Goal: Information Seeking & Learning: Learn about a topic

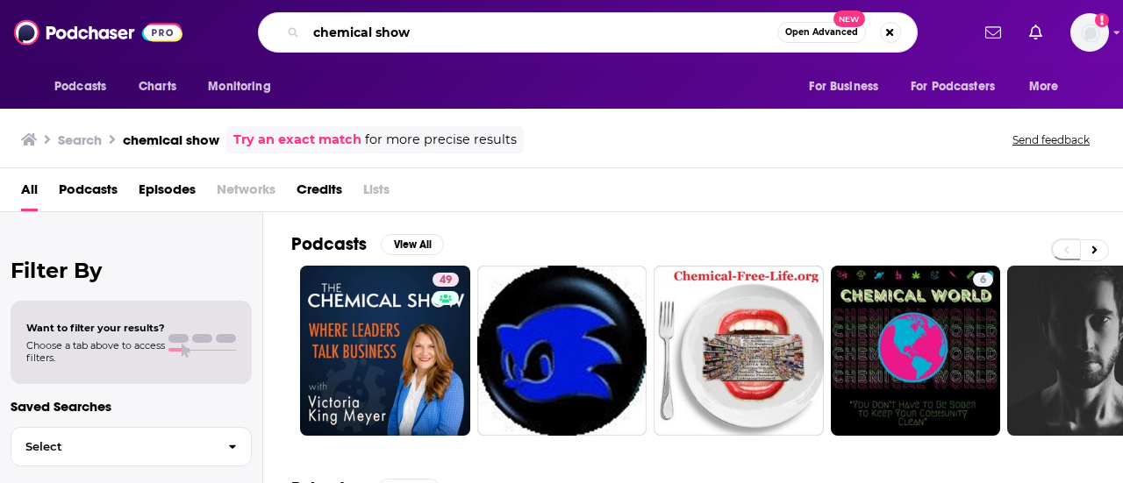
click at [611, 34] on input "chemical show" at bounding box center [541, 32] width 471 height 28
type input "circular coffee break"
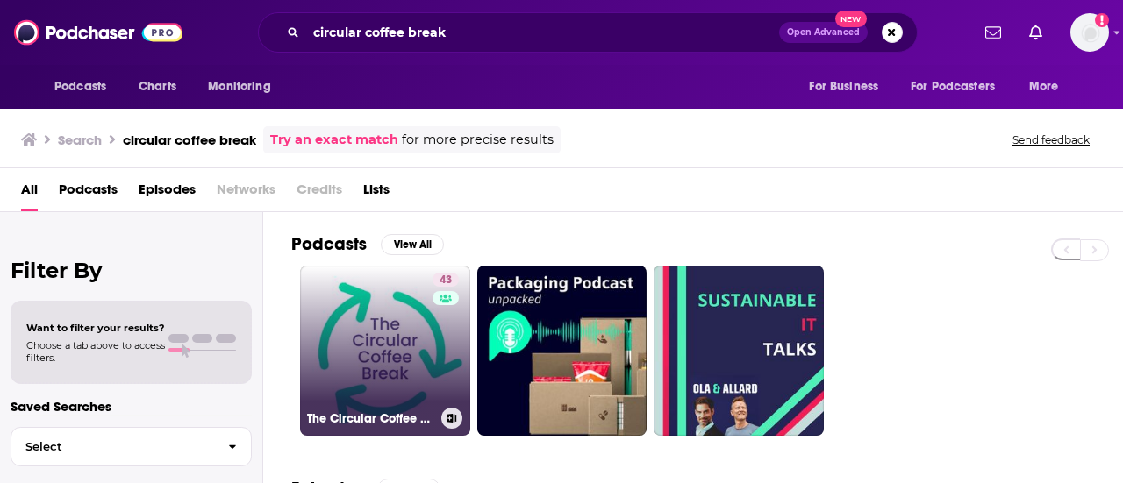
click at [397, 382] on link "43 The Circular Coffee Break" at bounding box center [385, 351] width 170 height 170
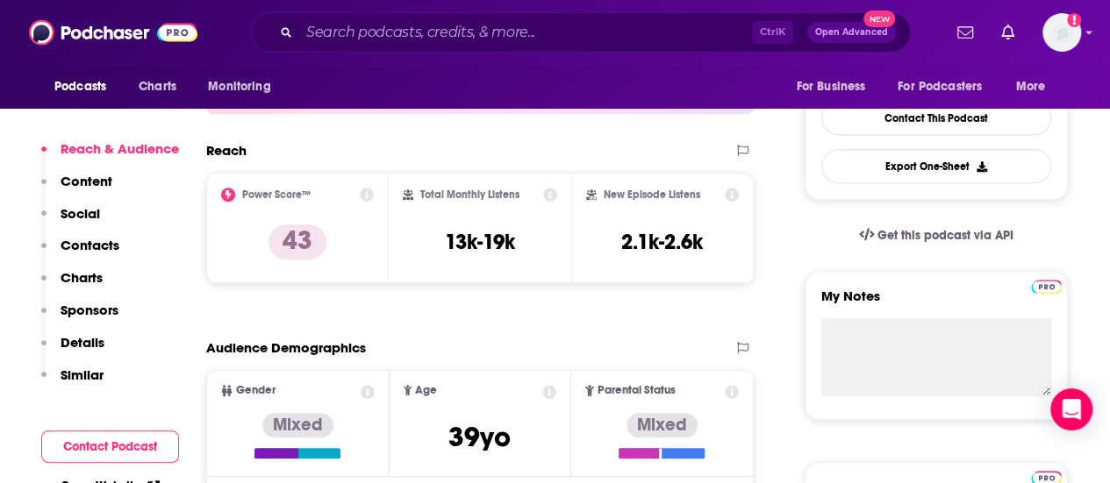
scroll to position [435, 0]
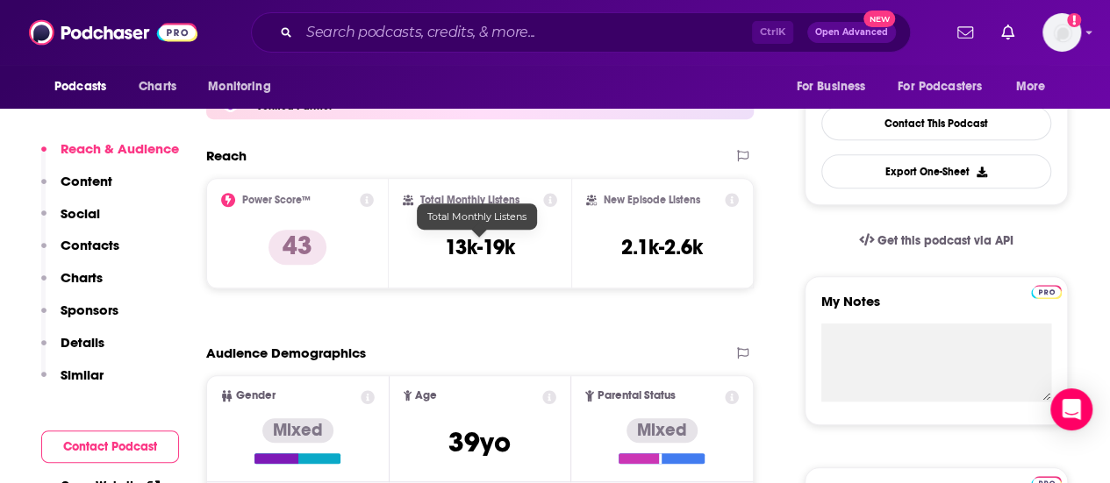
click at [481, 239] on h3 "13k-19k" at bounding box center [480, 247] width 70 height 26
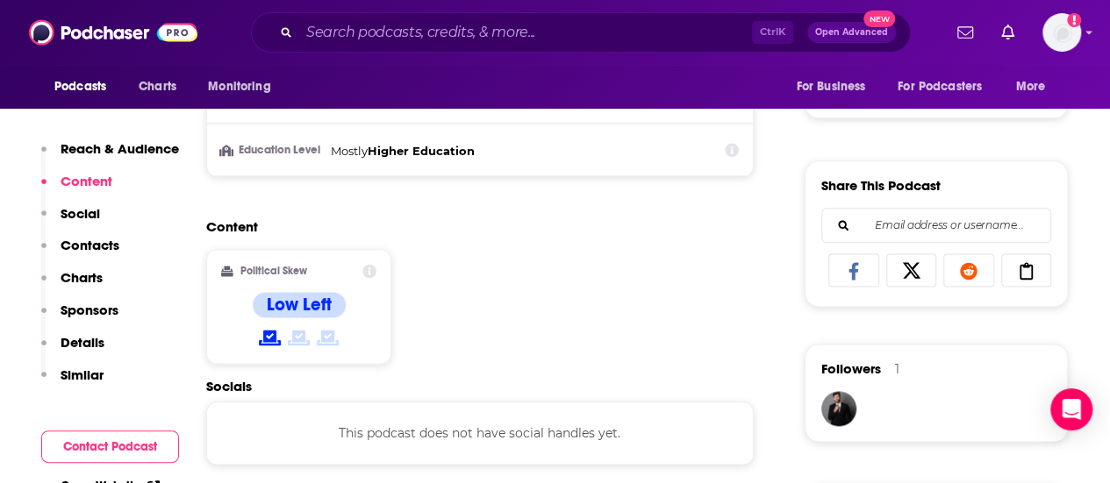
scroll to position [1004, 0]
